Goal: Task Accomplishment & Management: Complete application form

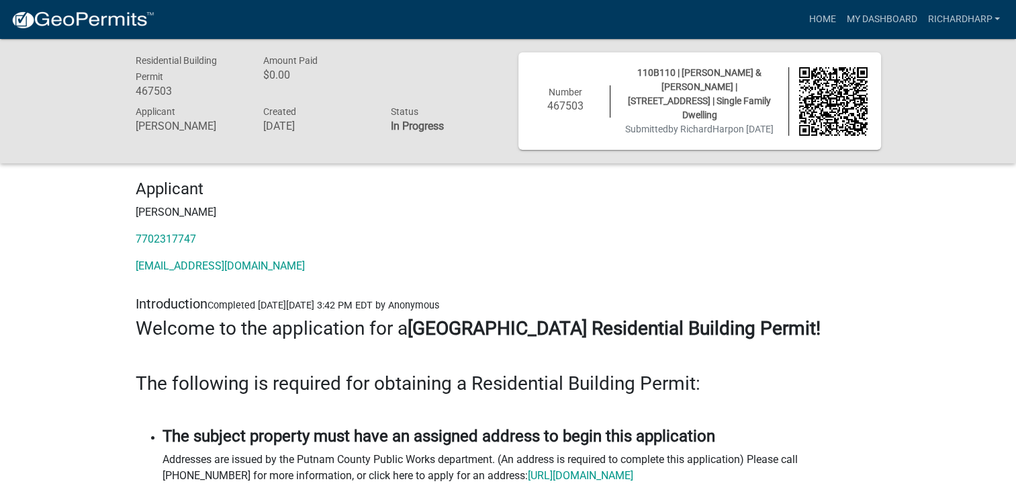
scroll to position [67, 0]
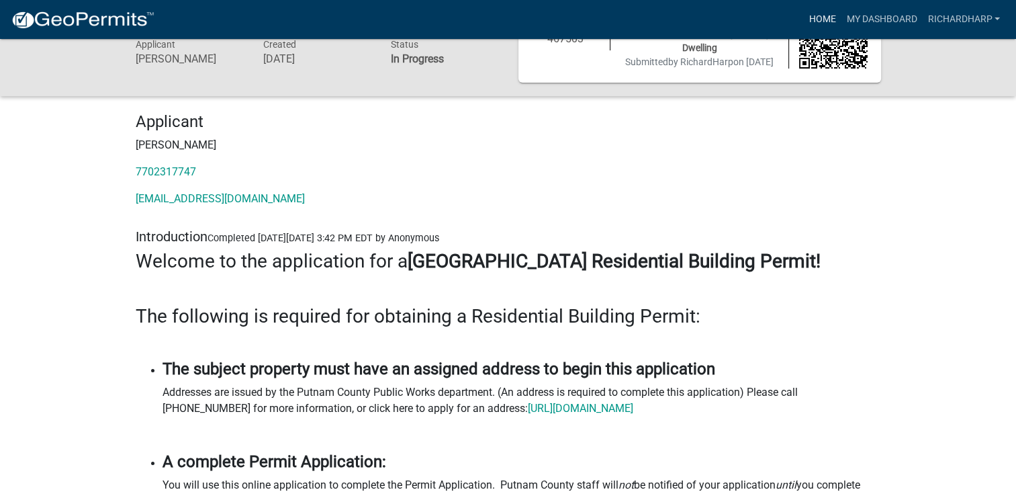
click at [825, 12] on link "Home" at bounding box center [822, 20] width 38 height 26
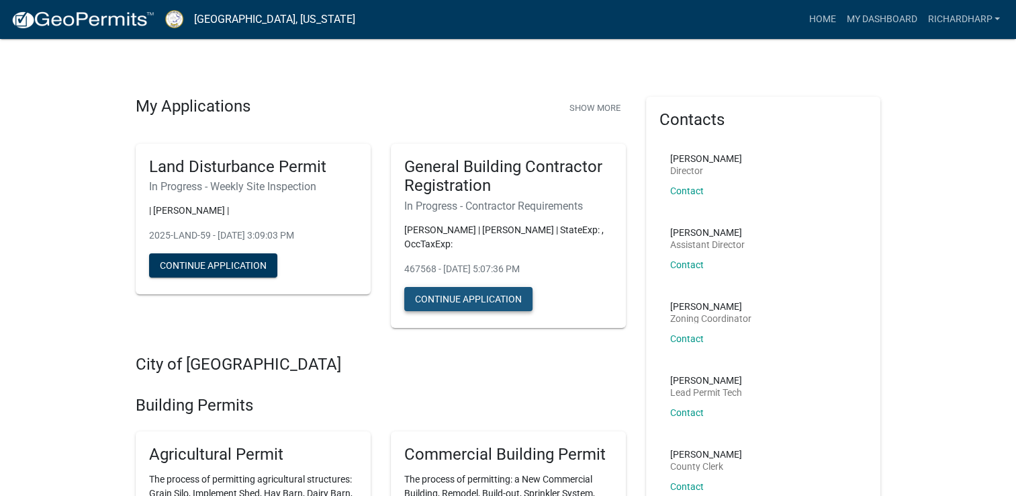
click at [478, 300] on button "Continue Application" at bounding box center [468, 299] width 128 height 24
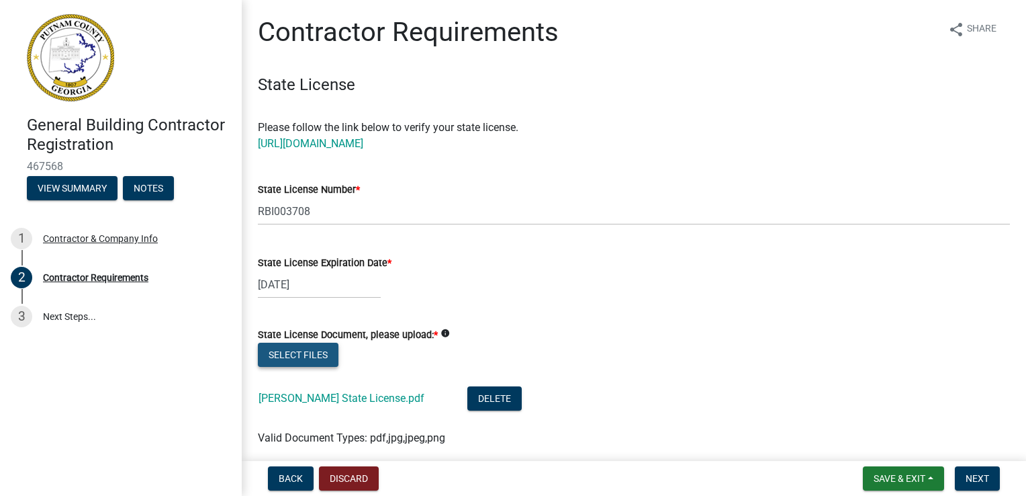
click at [298, 359] on button "Select files" at bounding box center [298, 355] width 81 height 24
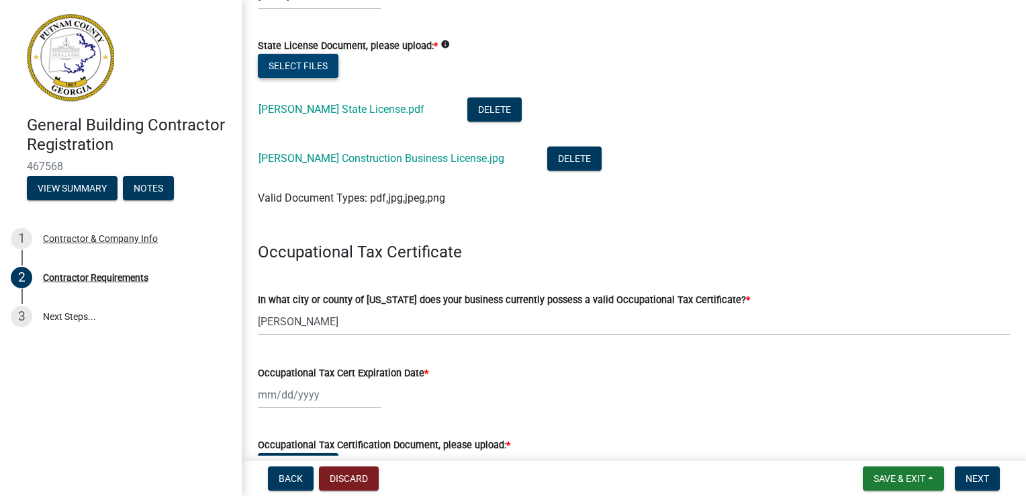
scroll to position [269, 0]
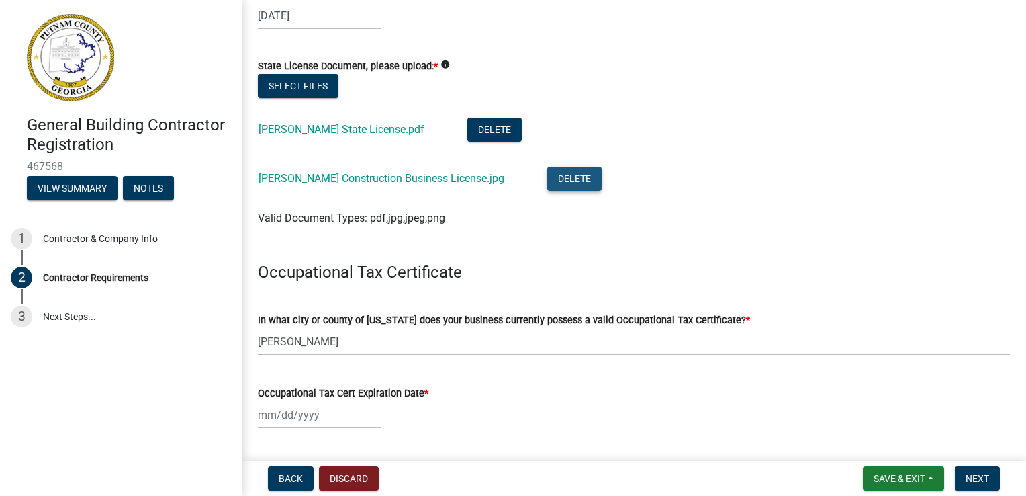
click at [547, 180] on button "Delete" at bounding box center [574, 179] width 54 height 24
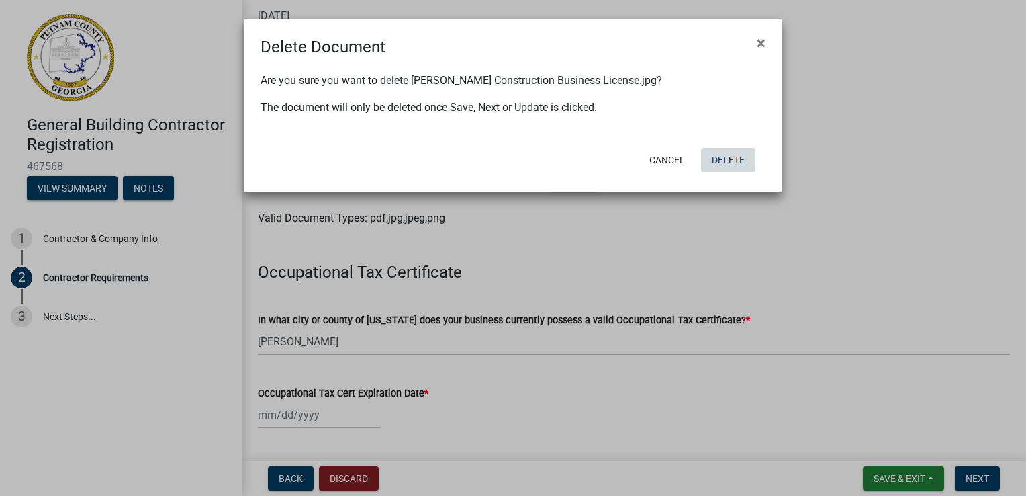
click at [725, 154] on button "Delete" at bounding box center [728, 160] width 54 height 24
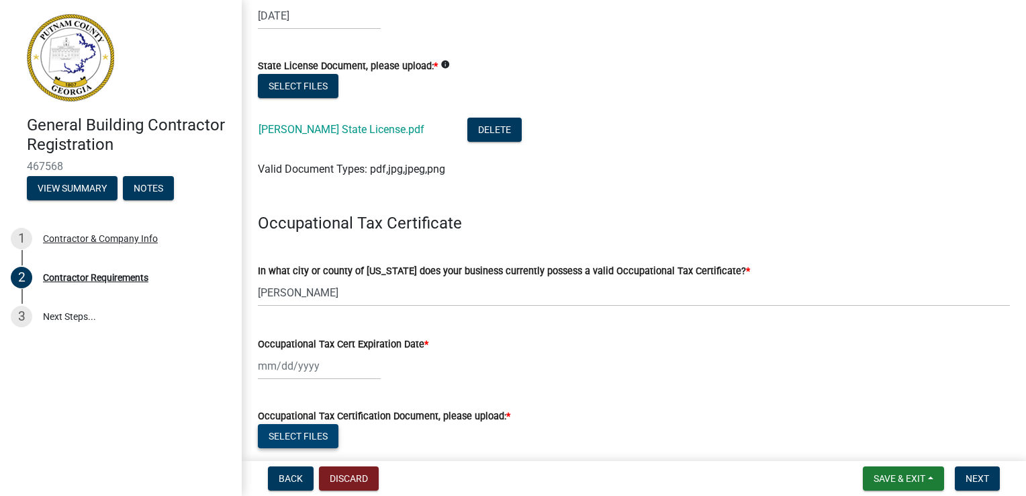
click at [319, 437] on button "Select files" at bounding box center [298, 436] width 81 height 24
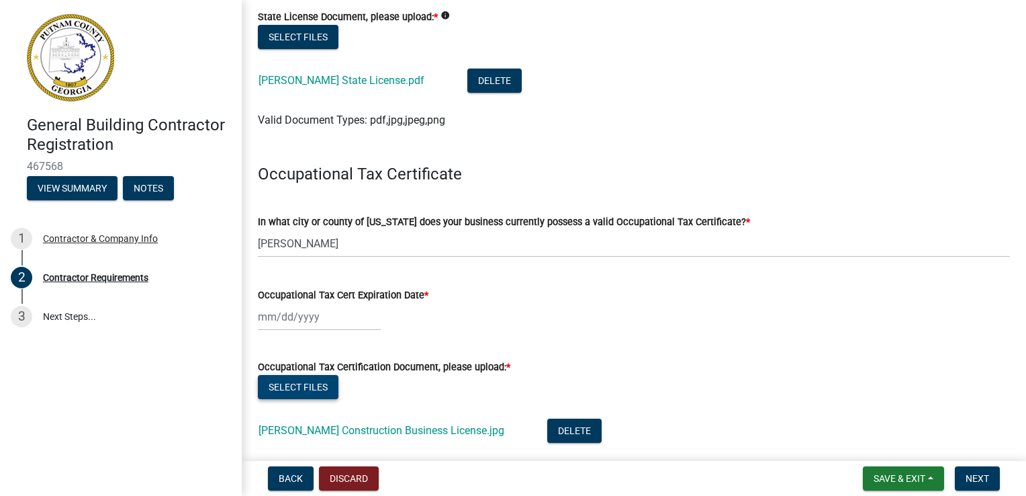
scroll to position [403, 0]
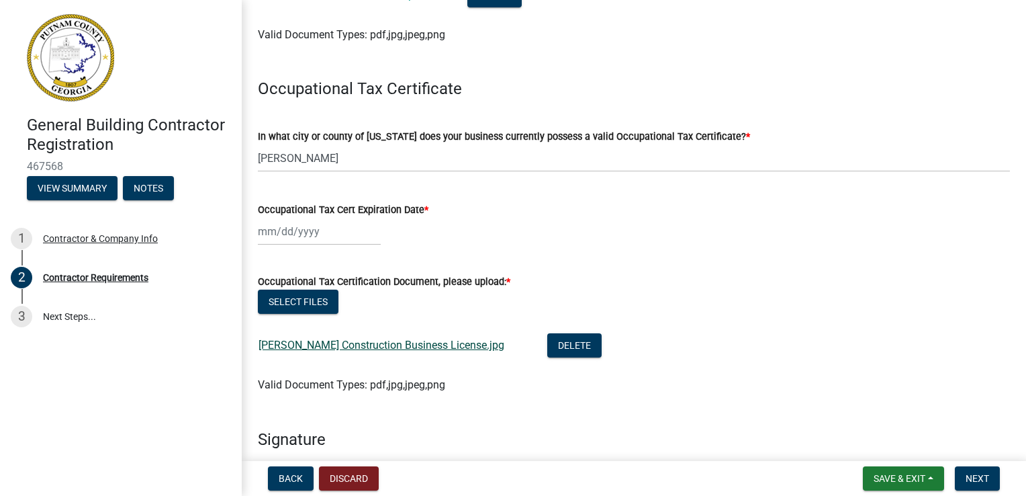
click at [381, 340] on link "[PERSON_NAME] Construction Business License.jpg" at bounding box center [382, 344] width 246 height 13
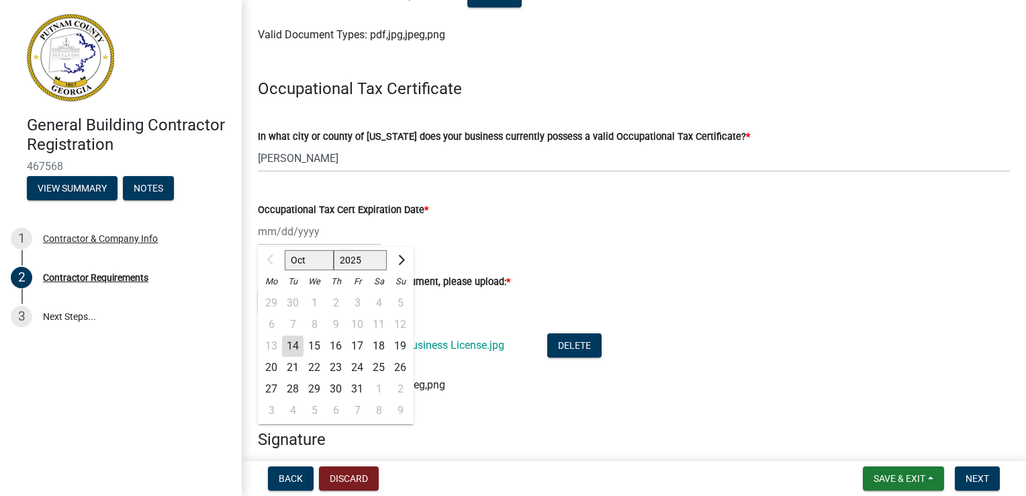
click at [279, 238] on div "Oct Nov [DATE] 2026 2027 2028 2029 2030 2031 2032 2033 2034 2035 2036 2037 2038…" at bounding box center [319, 232] width 123 height 28
click at [318, 230] on input "Occupational Tax Cert Expiration Date *" at bounding box center [319, 232] width 123 height 28
type input "[DATE]"
click at [467, 326] on li "[PERSON_NAME] Construction Business License.jpg Delete" at bounding box center [634, 346] width 752 height 49
click at [320, 230] on input "Occupational Tax Cert Expiration Date *" at bounding box center [319, 232] width 123 height 28
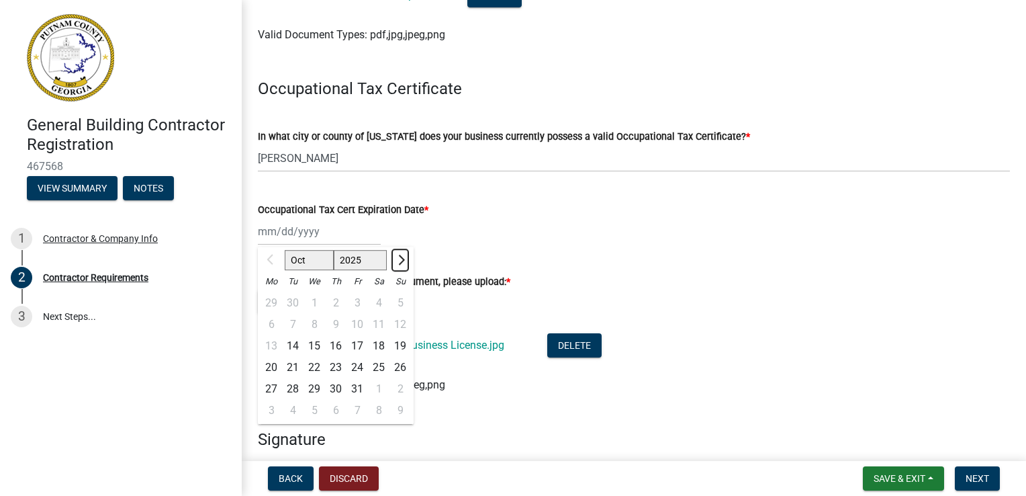
click at [405, 261] on button "Next month" at bounding box center [400, 259] width 16 height 21
select select "11"
click at [381, 265] on select "2025 2026 2027 2028 2029 2030 2031 2032 2033 2034 2035 2036 2037 2038 2039 2040…" at bounding box center [361, 261] width 54 height 20
select select "2026"
click at [334, 251] on select "2025 2026 2027 2028 2029 2030 2031 2032 2033 2034 2035 2036 2037 2038 2039 2040…" at bounding box center [361, 261] width 54 height 20
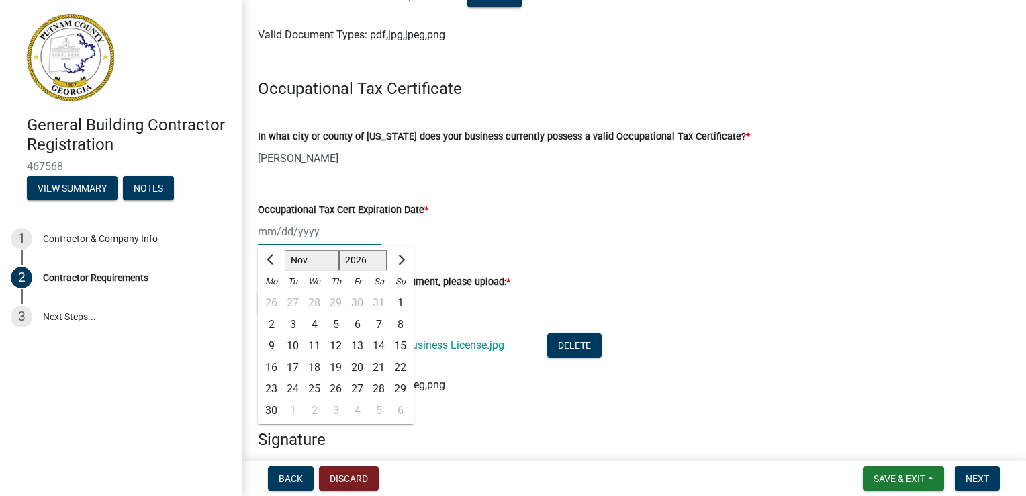
click at [312, 259] on select "Jan Feb Mar Apr May Jun [DATE] Aug Sep Oct Nov Dec" at bounding box center [312, 261] width 54 height 20
select select "12"
click at [285, 251] on select "Jan Feb Mar Apr May Jun [DATE] Aug Sep Oct Nov Dec" at bounding box center [312, 261] width 54 height 20
click at [336, 384] on div "31" at bounding box center [335, 388] width 21 height 21
type input "[DATE]"
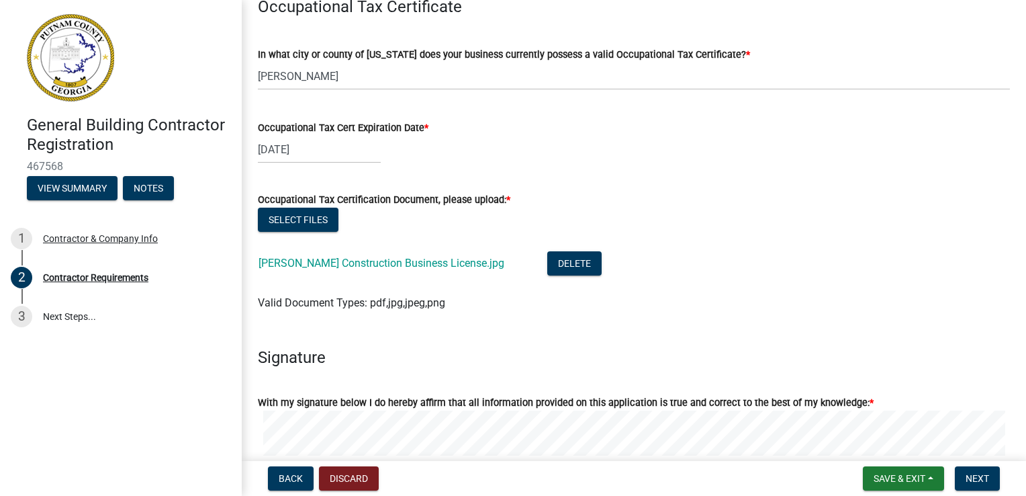
scroll to position [537, 0]
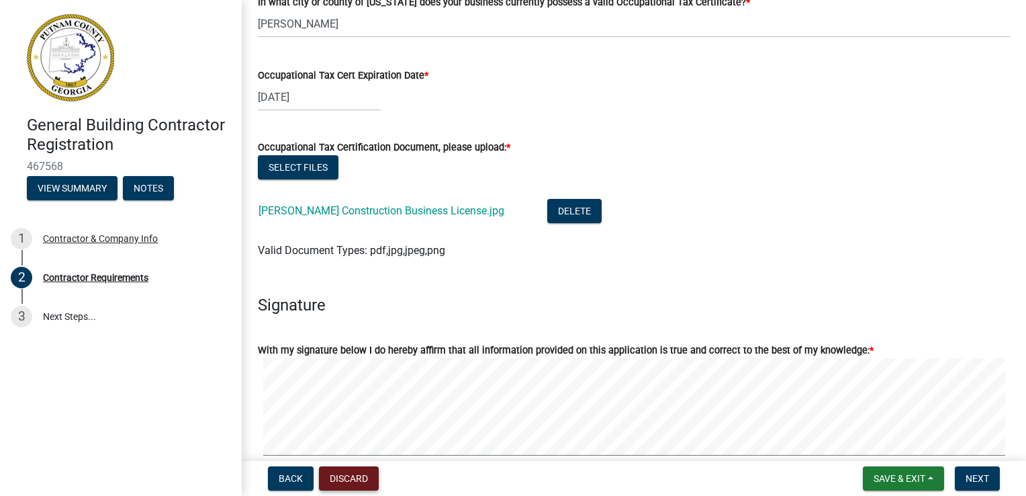
click at [358, 478] on button "Discard" at bounding box center [349, 478] width 60 height 24
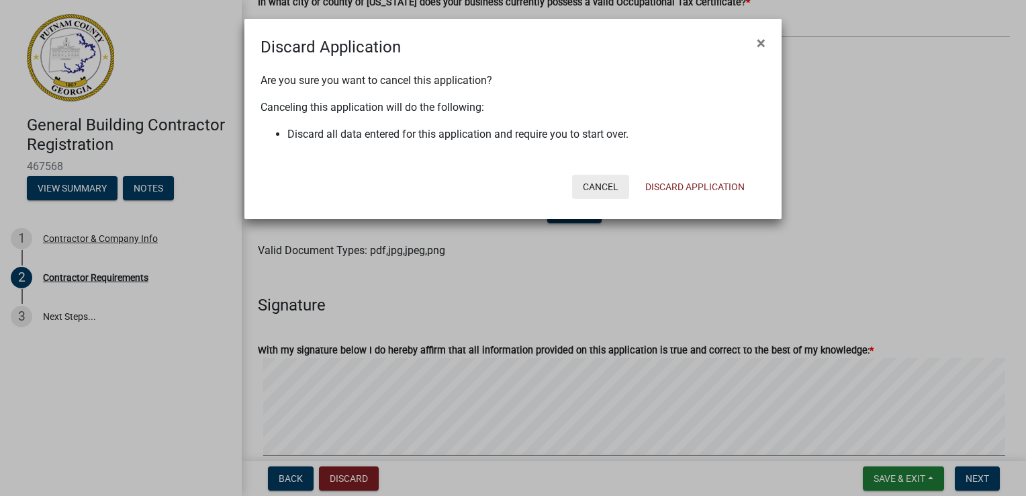
click at [610, 184] on button "Cancel" at bounding box center [600, 187] width 57 height 24
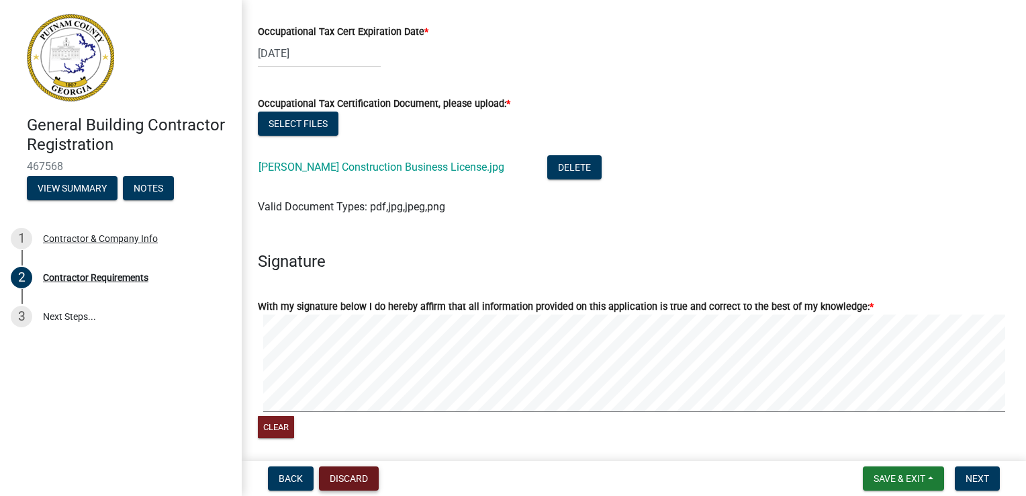
scroll to position [604, 0]
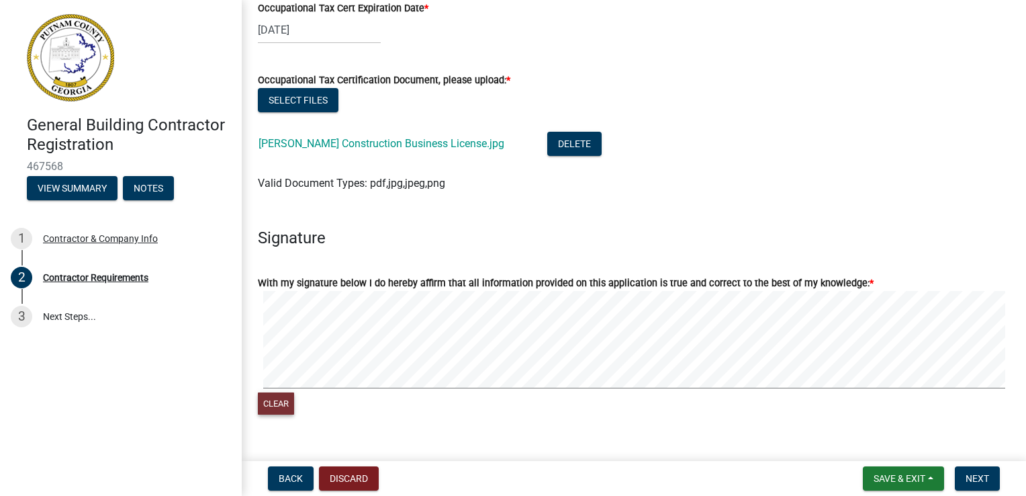
click at [273, 410] on button "Clear" at bounding box center [276, 403] width 36 height 22
click at [639, 394] on div "Clear" at bounding box center [634, 354] width 752 height 127
click at [926, 476] on button "Save & Exit" at bounding box center [903, 478] width 81 height 24
click at [870, 407] on button "Save" at bounding box center [890, 411] width 107 height 32
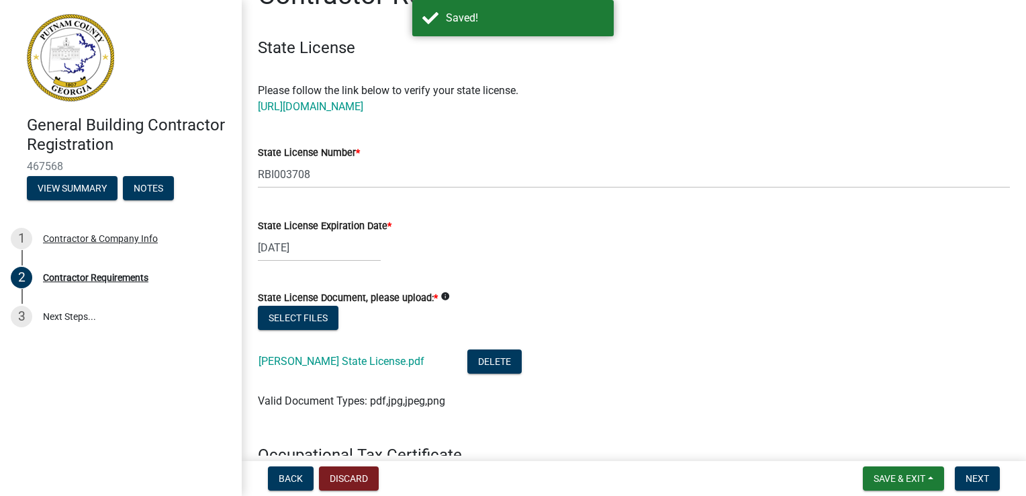
scroll to position [67, 0]
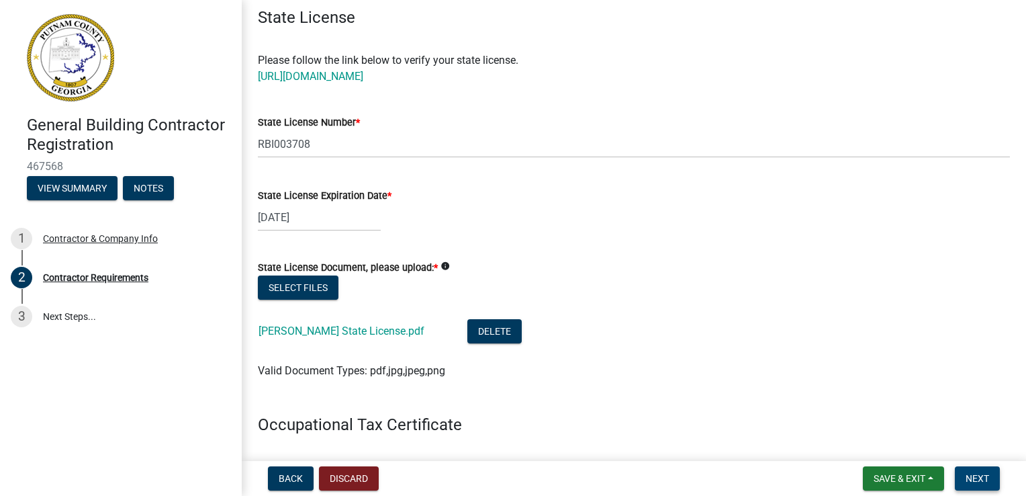
click at [992, 482] on button "Next" at bounding box center [977, 478] width 45 height 24
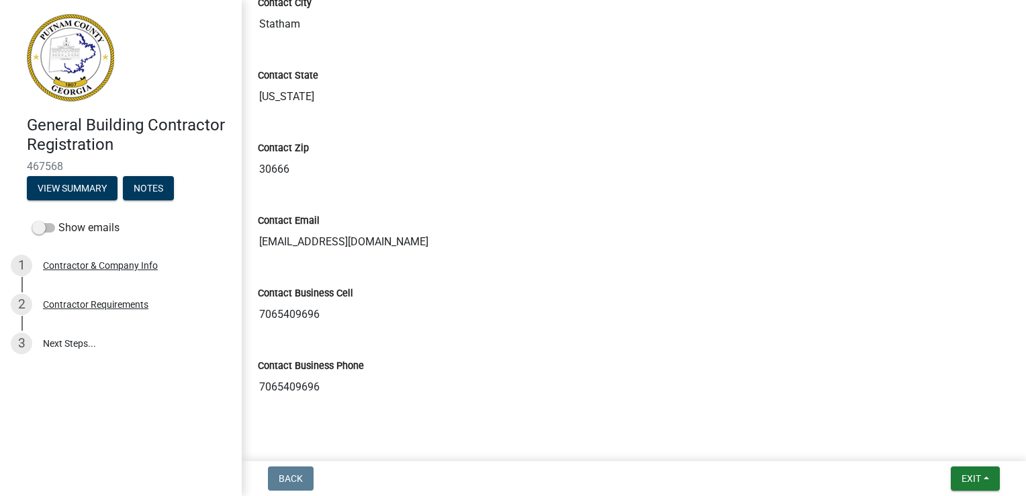
scroll to position [674, 0]
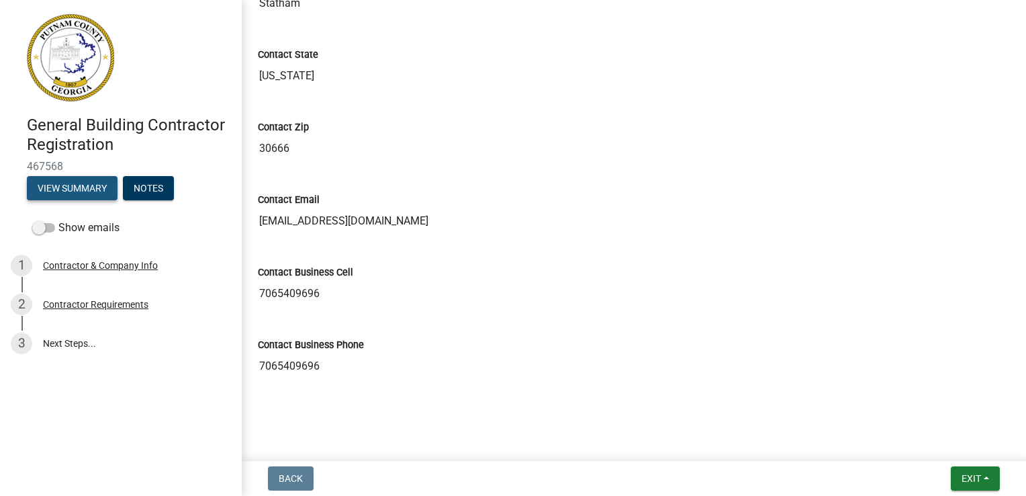
click at [54, 188] on button "View Summary" at bounding box center [72, 188] width 91 height 24
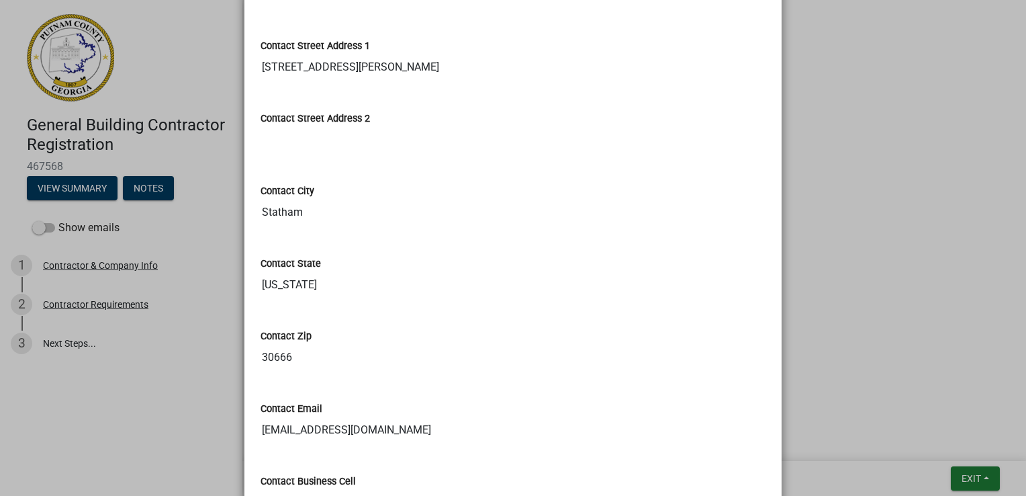
scroll to position [473, 0]
drag, startPoint x: 860, startPoint y: 48, endPoint x: 843, endPoint y: 47, distance: 16.8
click at [859, 48] on ngb-modal-window "Summary × Printer Friendly Contractor & Company Info Contractor Requirements No…" at bounding box center [513, 248] width 1026 height 496
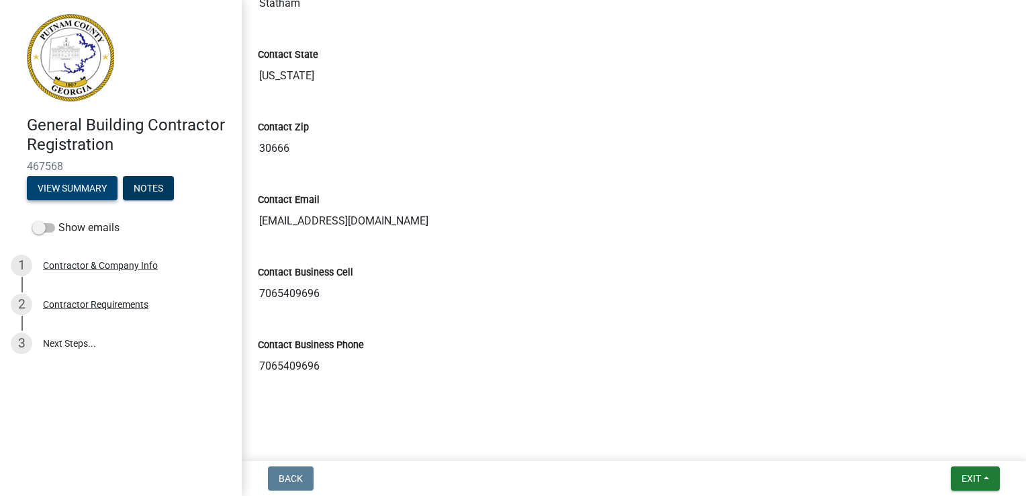
scroll to position [0, 0]
